Goal: Information Seeking & Learning: Check status

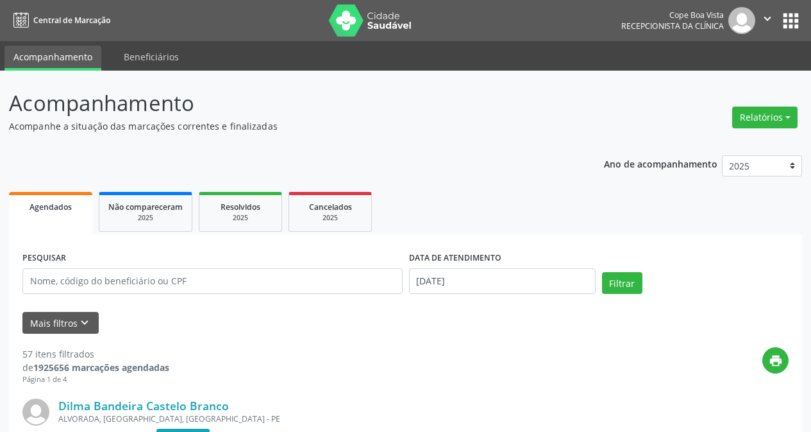
click at [799, 118] on div "Relatórios Agendamentos Procedimentos realizados" at bounding box center [765, 117] width 74 height 31
click at [779, 121] on button "Relatórios" at bounding box center [765, 117] width 65 height 22
click at [758, 149] on link "Agendamentos" at bounding box center [730, 145] width 138 height 18
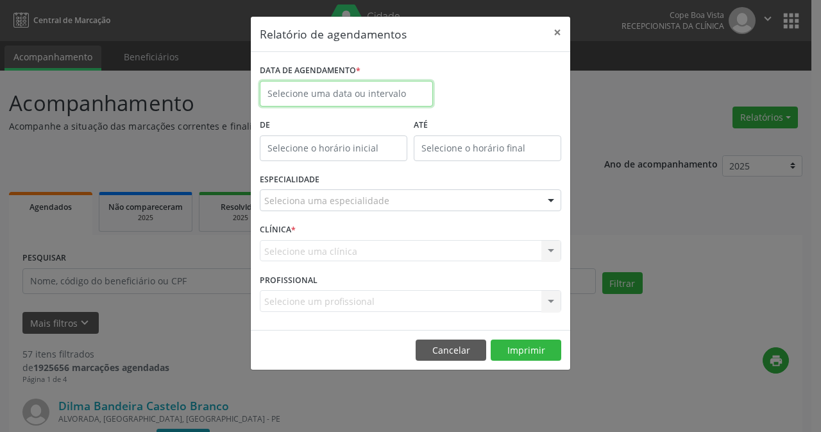
click at [329, 92] on input "text" at bounding box center [346, 94] width 173 height 26
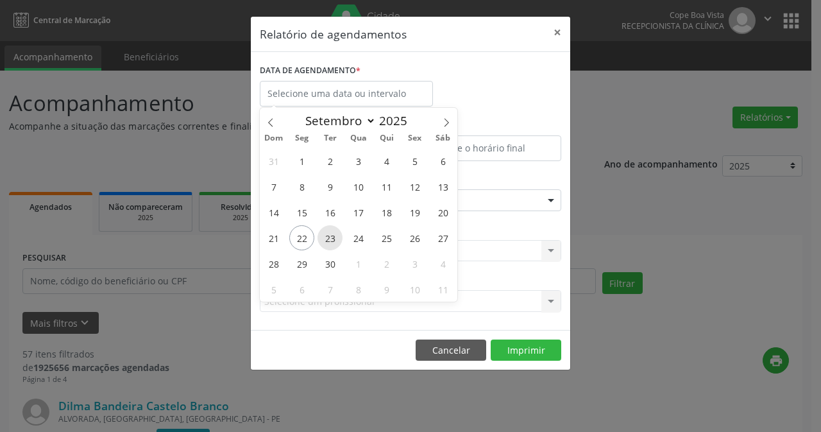
click at [328, 243] on span "23" at bounding box center [330, 237] width 25 height 25
type input "23/09/2025"
click at [328, 243] on span "23" at bounding box center [330, 237] width 25 height 25
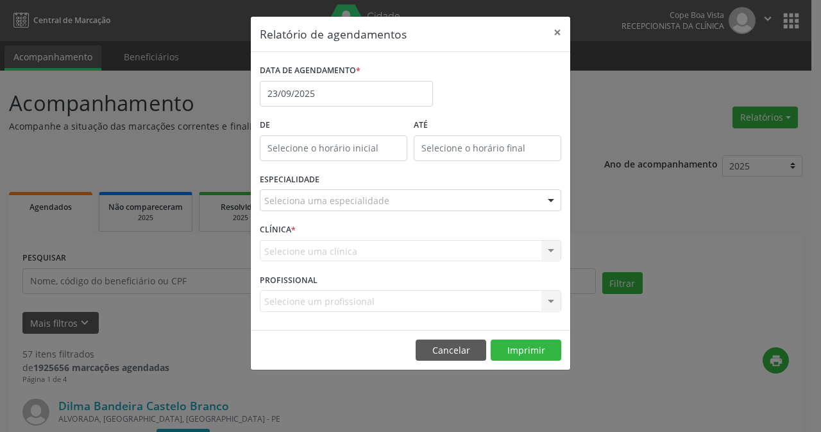
type input "12:00"
click at [332, 149] on input "12:00" at bounding box center [334, 148] width 148 height 26
click at [301, 238] on div "CLÍNICA * Selecione uma clínica Nenhum resultado encontrado para: " " Não há ne…" at bounding box center [411, 245] width 308 height 50
click at [360, 141] on input "12:00" at bounding box center [334, 148] width 148 height 26
click at [554, 27] on button "×" at bounding box center [558, 32] width 26 height 31
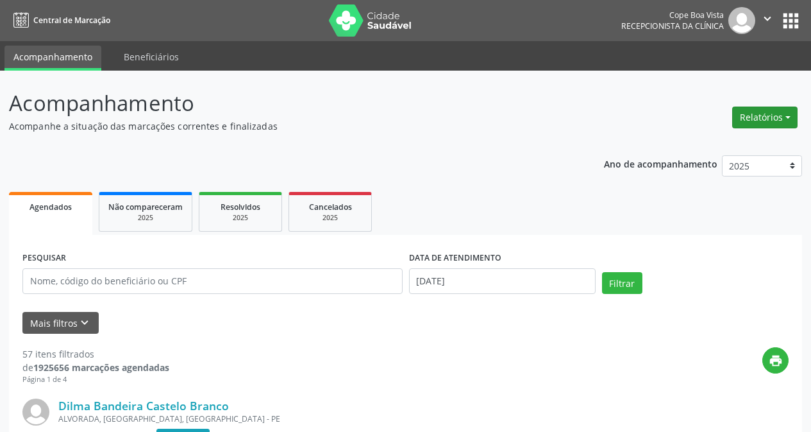
click at [765, 115] on button "Relatórios" at bounding box center [765, 117] width 65 height 22
click at [725, 151] on link "Agendamentos" at bounding box center [730, 145] width 138 height 18
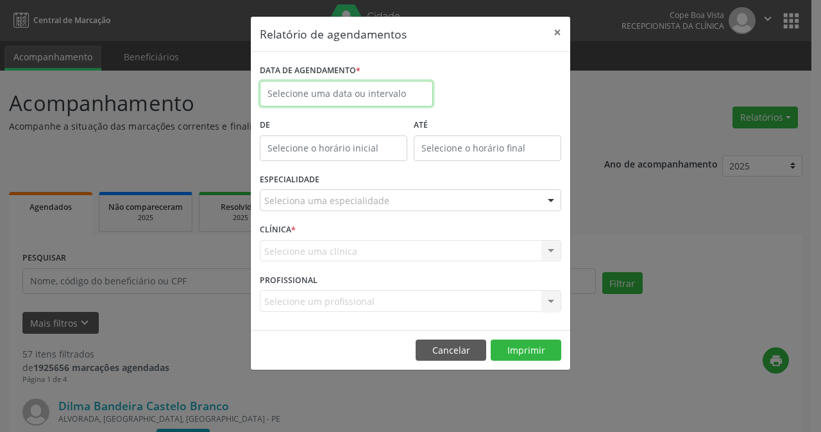
click at [398, 93] on input "text" at bounding box center [346, 94] width 173 height 26
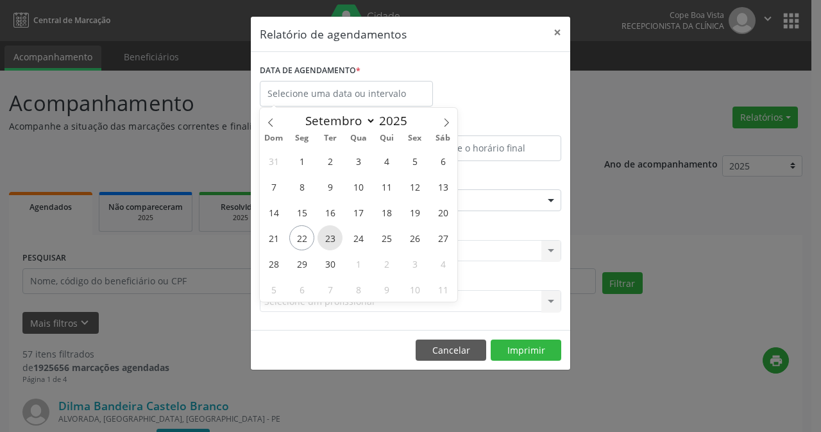
click at [334, 233] on span "23" at bounding box center [330, 237] width 25 height 25
type input "23/09/2025"
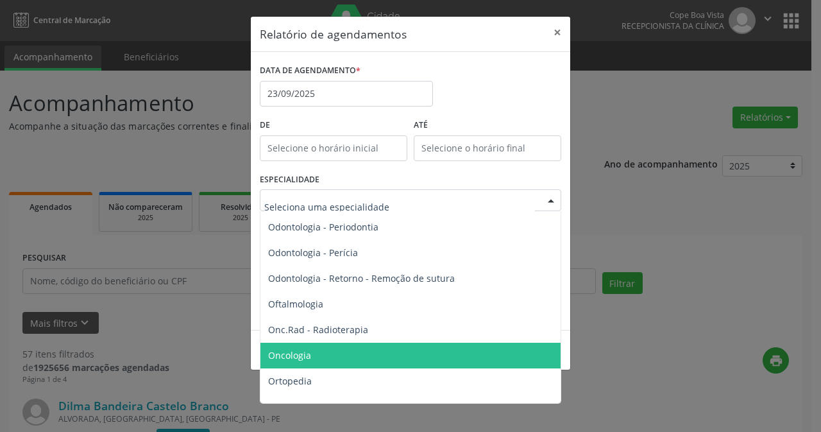
scroll to position [1668, 0]
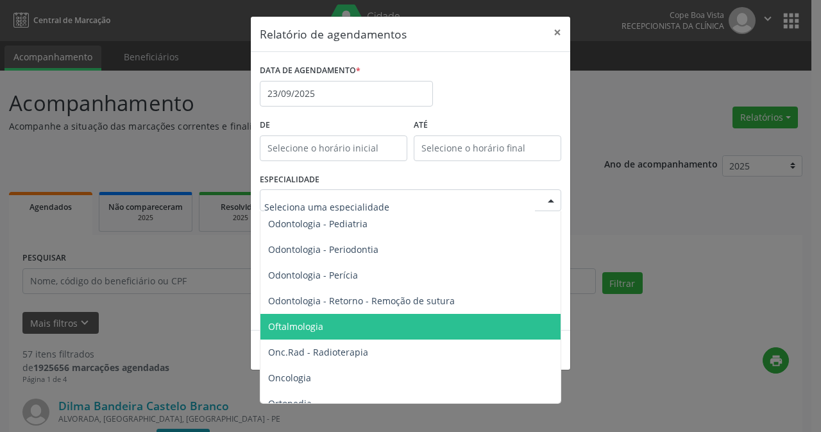
click at [344, 319] on span "Oftalmologia" at bounding box center [411, 327] width 302 height 26
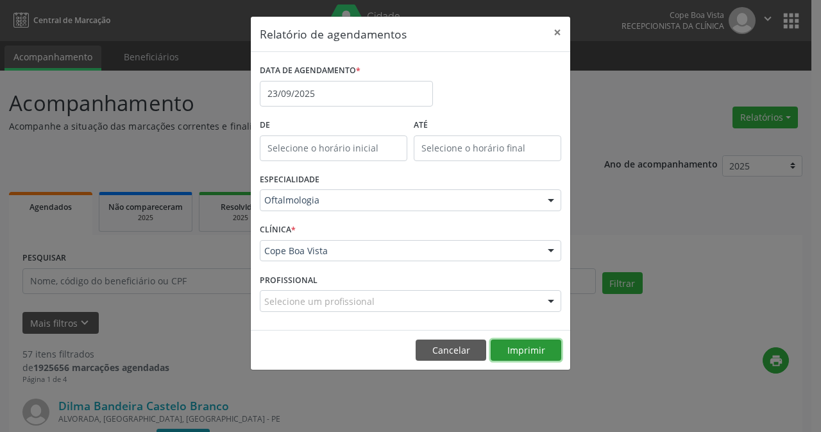
click at [536, 350] on button "Imprimir" at bounding box center [526, 350] width 71 height 22
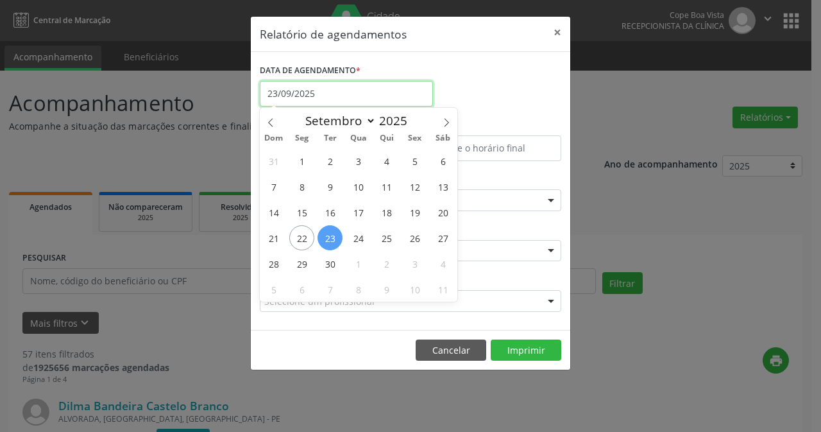
click at [338, 95] on input "23/09/2025" at bounding box center [346, 94] width 173 height 26
click at [534, 67] on div "DATA DE AGENDAMENTO * [DATE]" at bounding box center [411, 88] width 308 height 55
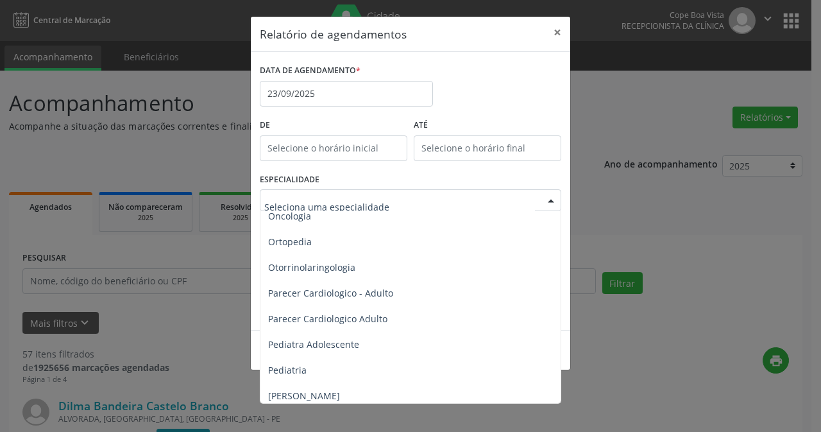
scroll to position [1860, 0]
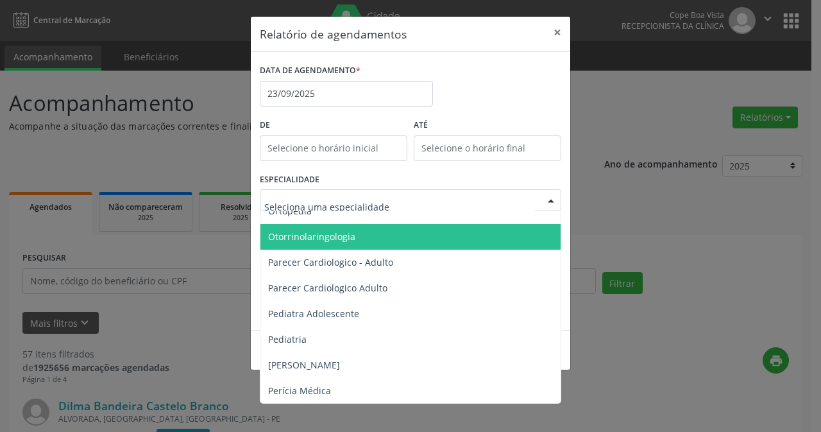
click at [362, 225] on span "Otorrinolaringologia" at bounding box center [411, 237] width 302 height 26
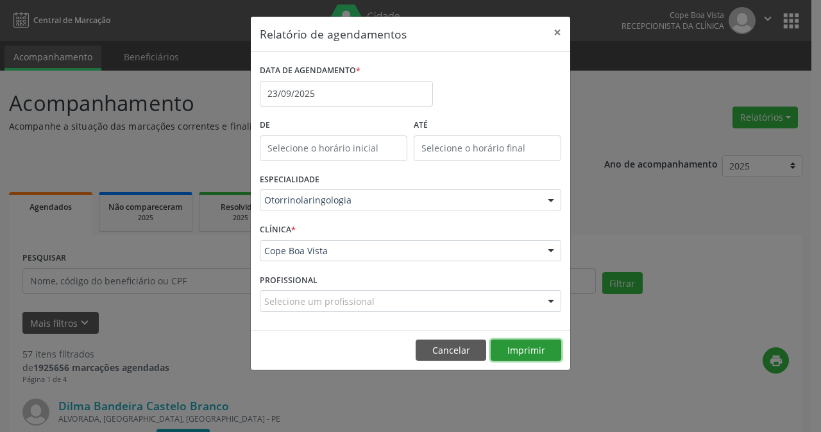
click at [522, 345] on button "Imprimir" at bounding box center [526, 350] width 71 height 22
